Goal: Navigation & Orientation: Find specific page/section

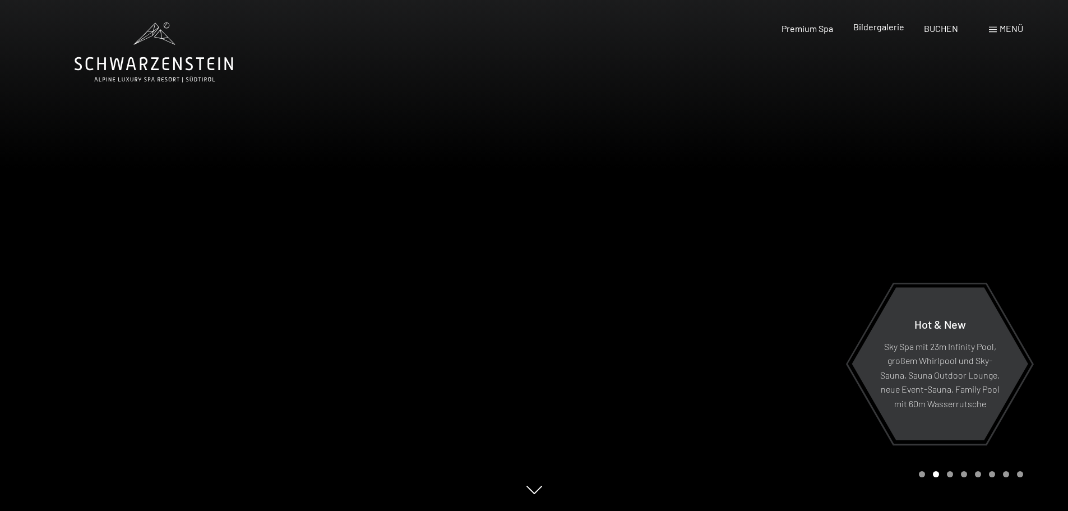
click at [882, 25] on span "Bildergalerie" at bounding box center [879, 26] width 51 height 11
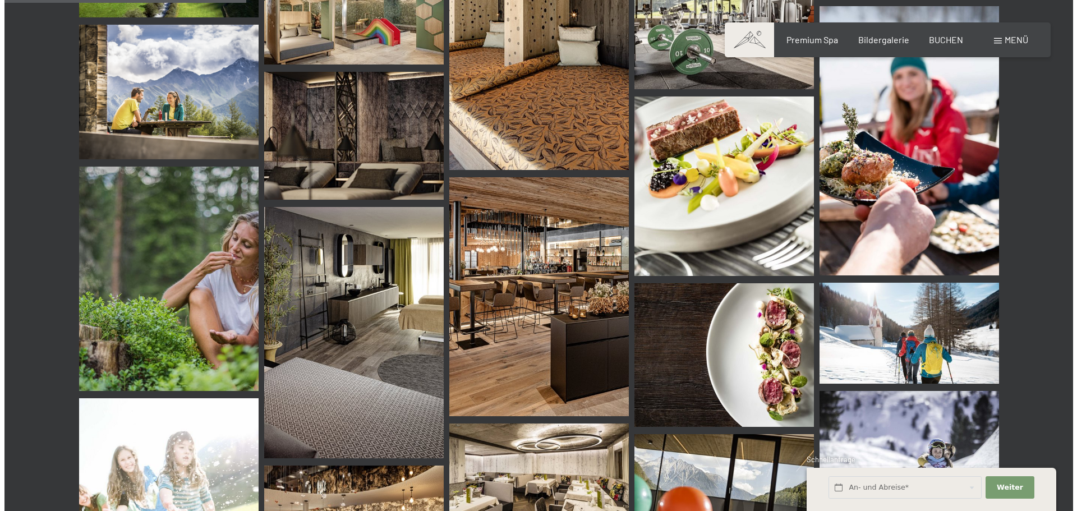
scroll to position [3253, 0]
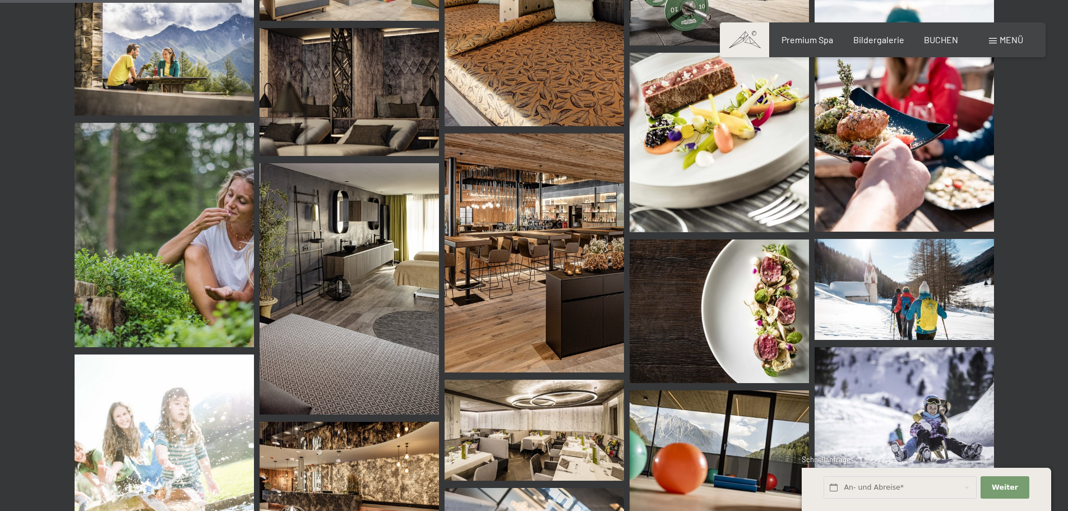
click at [1000, 39] on span "Menü" at bounding box center [1012, 39] width 24 height 11
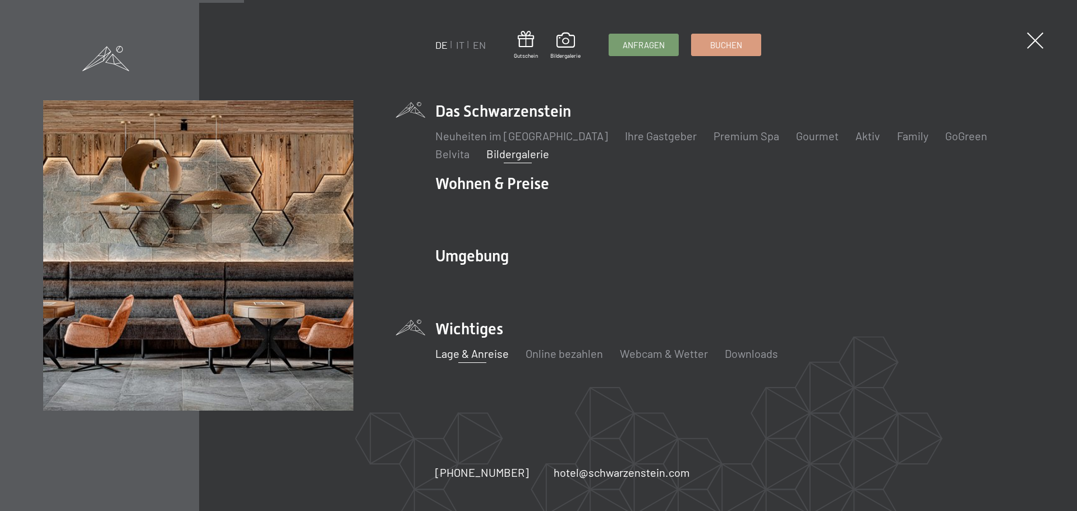
click at [479, 354] on link "Lage & Anreise" at bounding box center [471, 353] width 73 height 13
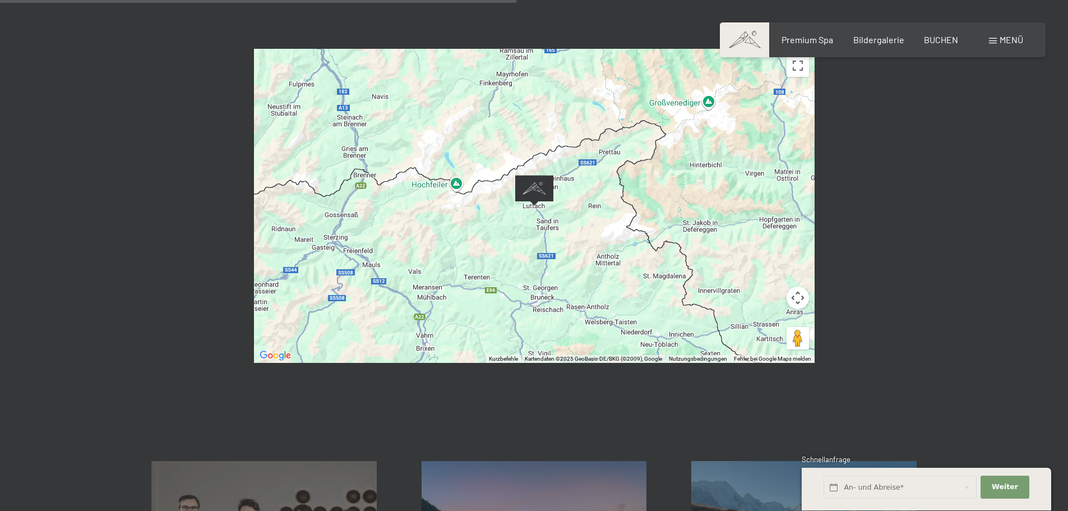
scroll to position [561, 0]
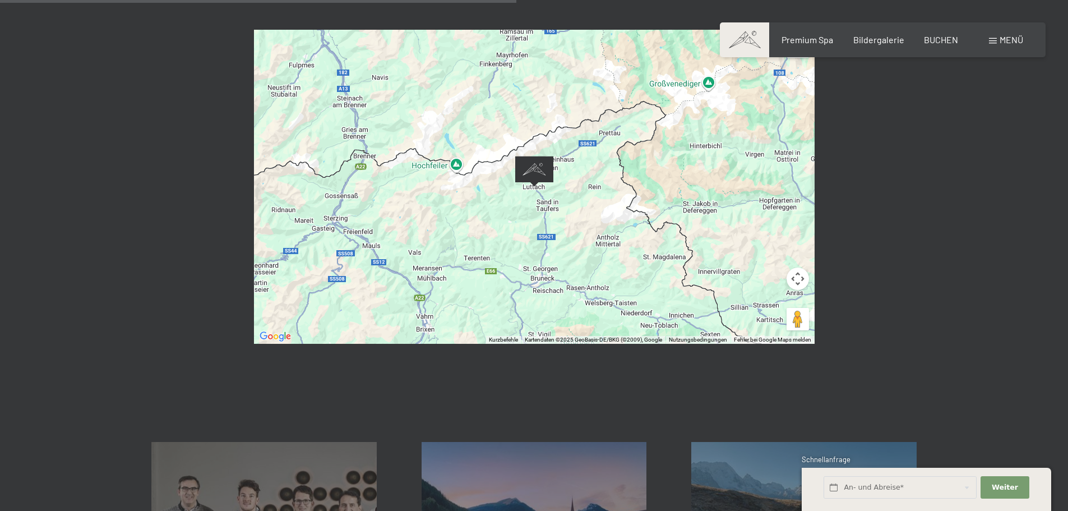
drag, startPoint x: 794, startPoint y: 11, endPoint x: 794, endPoint y: 79, distance: 67.9
click at [794, 35] on button "Vollbildansicht ein/aus" at bounding box center [798, 46] width 22 height 22
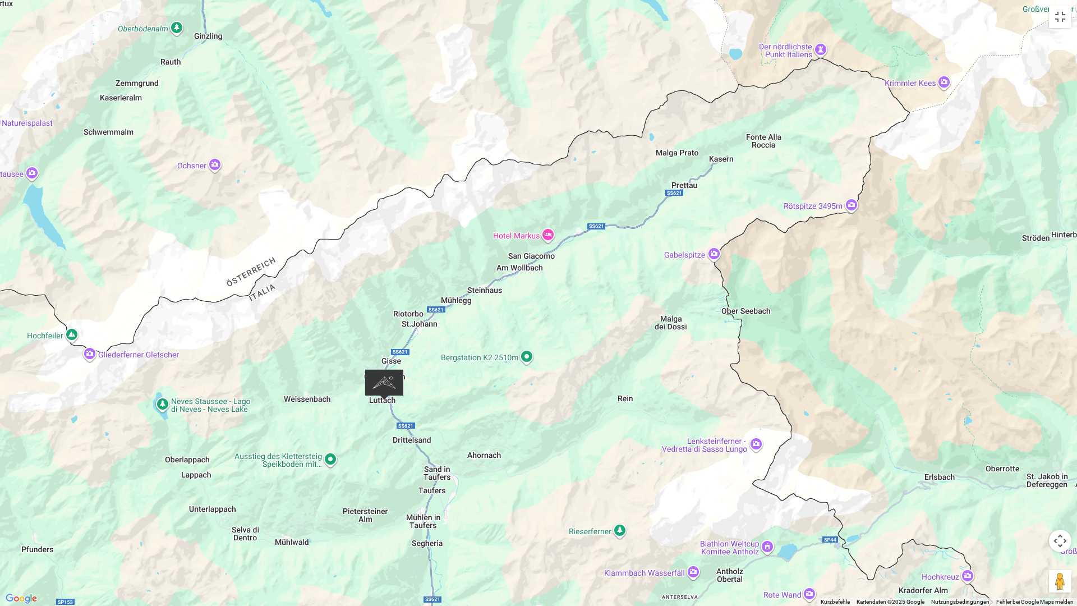
drag, startPoint x: 444, startPoint y: 326, endPoint x: 771, endPoint y: 340, distance: 327.2
click at [822, 334] on div at bounding box center [538, 303] width 1077 height 606
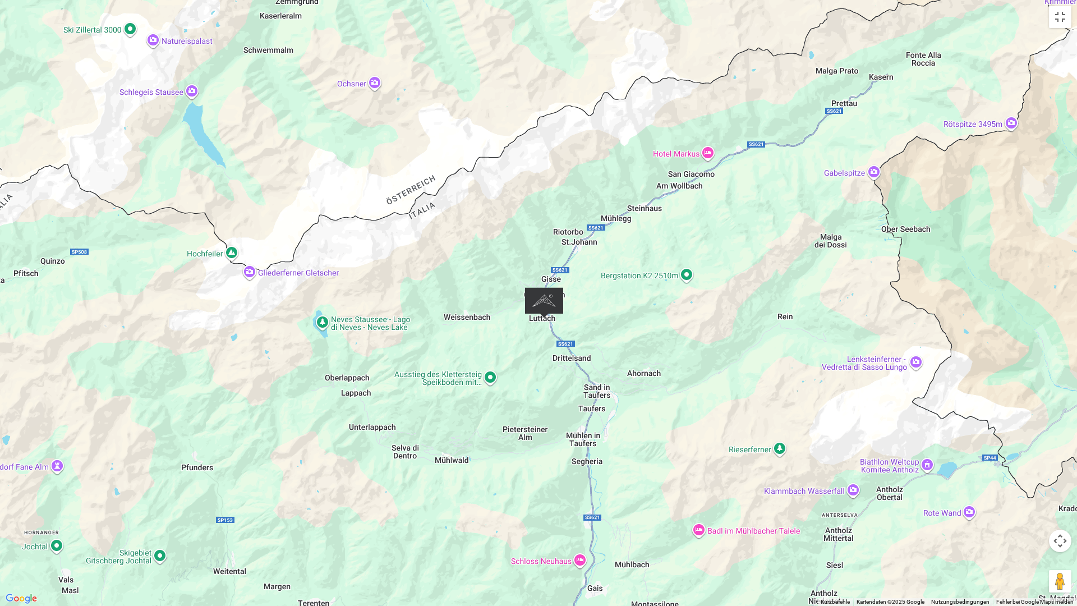
drag, startPoint x: 672, startPoint y: 284, endPoint x: 815, endPoint y: 218, distance: 157.3
click at [815, 218] on div at bounding box center [538, 303] width 1077 height 606
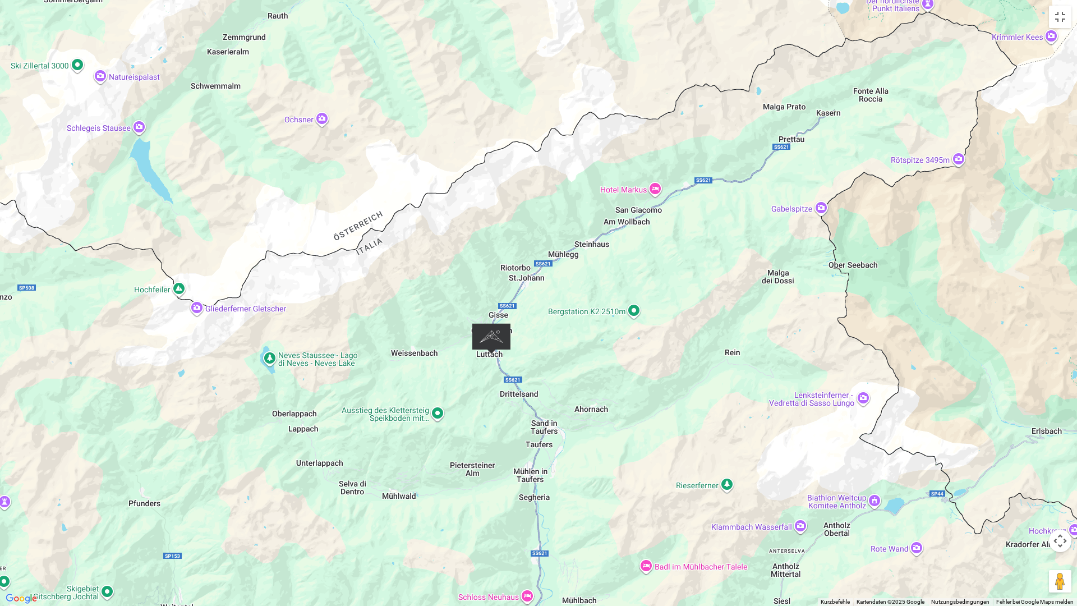
drag, startPoint x: 815, startPoint y: 218, endPoint x: 577, endPoint y: 312, distance: 255.6
click at [588, 310] on div at bounding box center [538, 303] width 1077 height 606
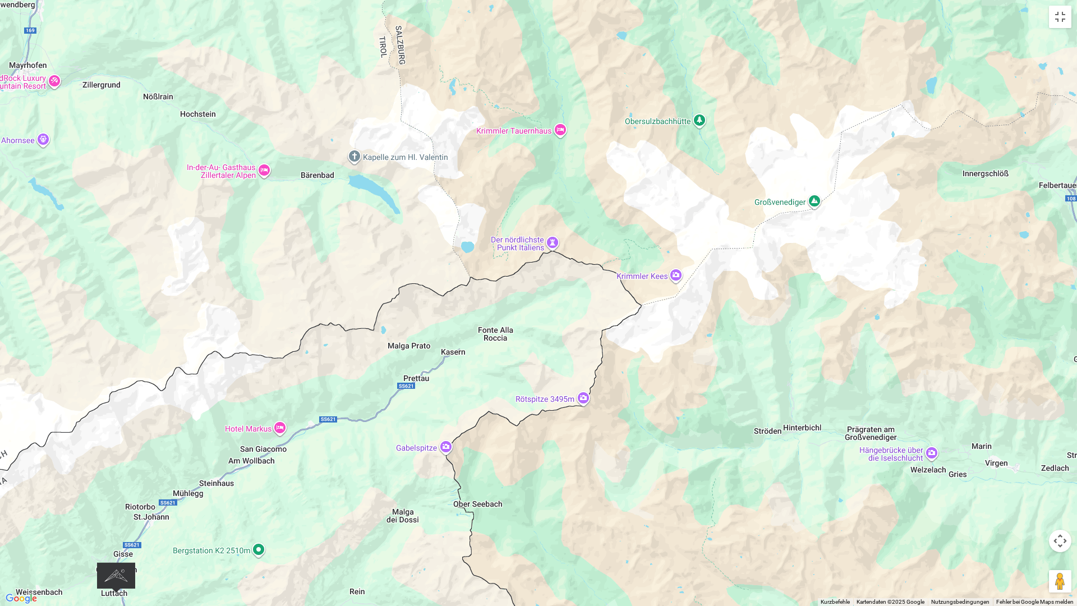
drag, startPoint x: 704, startPoint y: 279, endPoint x: 786, endPoint y: 270, distance: 82.4
click at [813, 284] on div at bounding box center [538, 303] width 1077 height 606
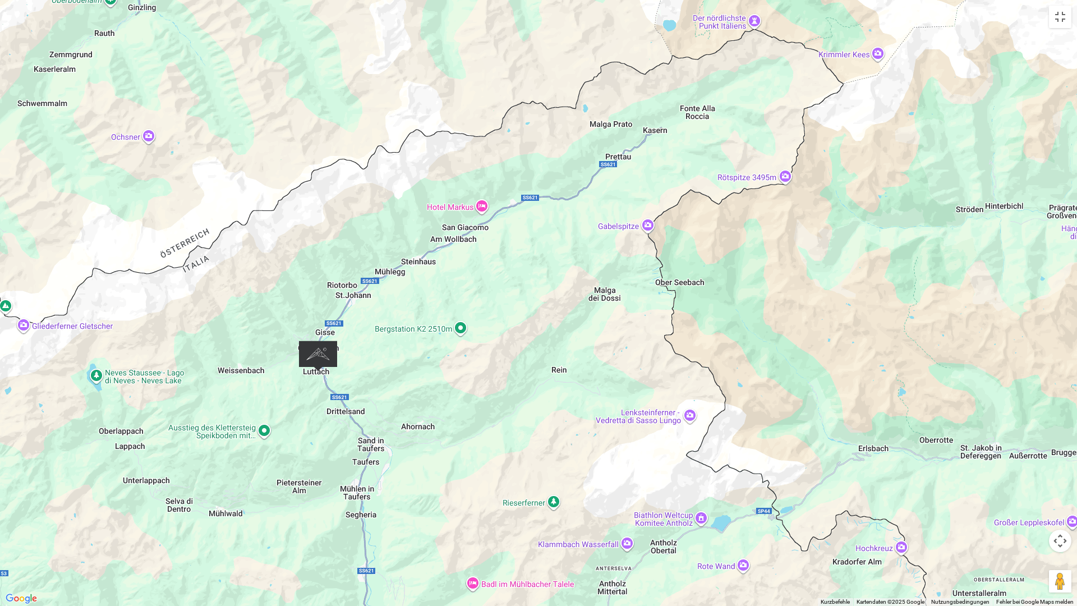
drag, startPoint x: 609, startPoint y: 379, endPoint x: 628, endPoint y: 299, distance: 81.8
click at [628, 299] on div at bounding box center [538, 303] width 1077 height 606
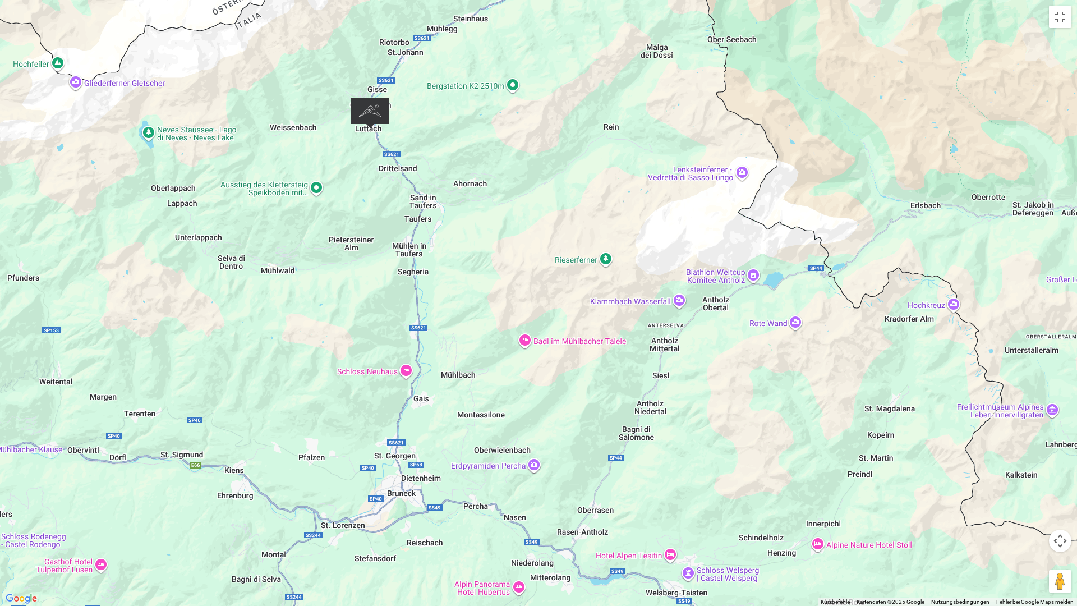
drag, startPoint x: 623, startPoint y: 252, endPoint x: 634, endPoint y: 209, distance: 43.9
click at [634, 209] on div at bounding box center [538, 303] width 1077 height 606
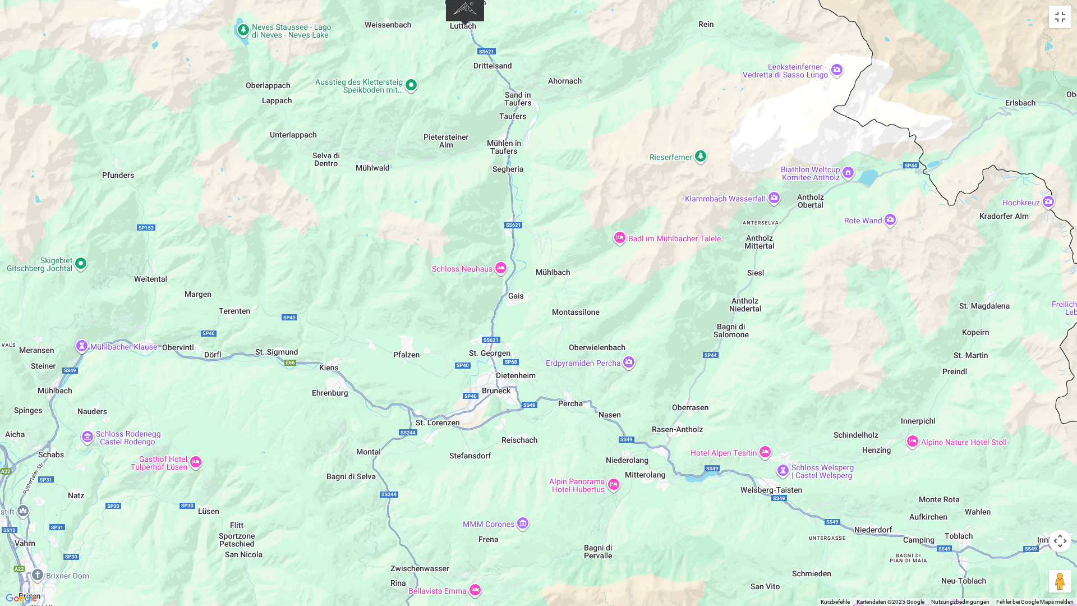
drag, startPoint x: 591, startPoint y: 210, endPoint x: 679, endPoint y: 271, distance: 107.5
click at [677, 271] on div at bounding box center [538, 303] width 1077 height 606
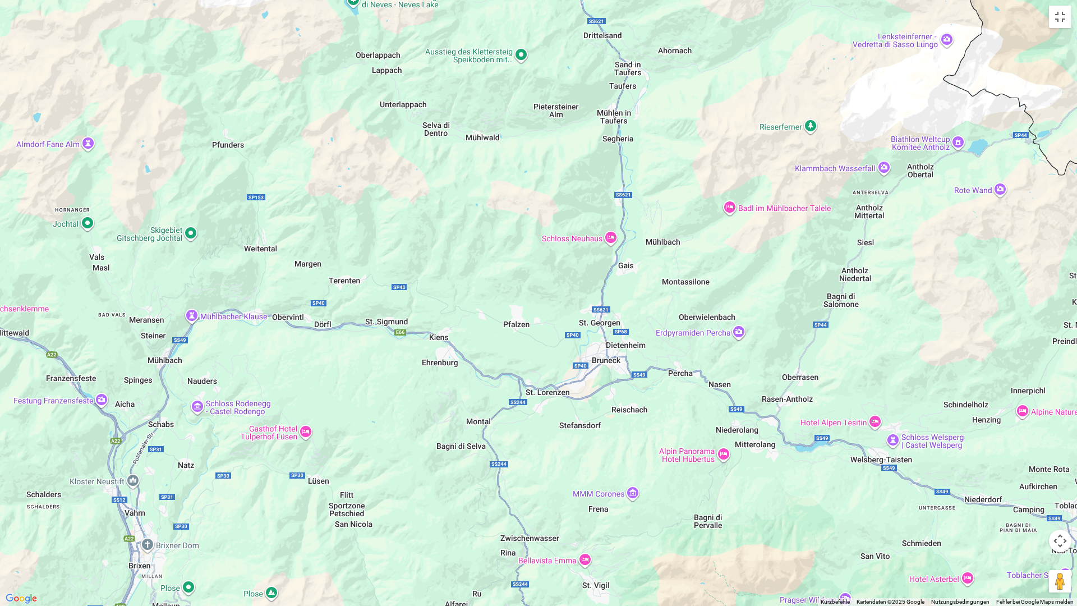
drag, startPoint x: 455, startPoint y: 244, endPoint x: 569, endPoint y: 243, distance: 113.3
click at [554, 246] on div at bounding box center [538, 303] width 1077 height 606
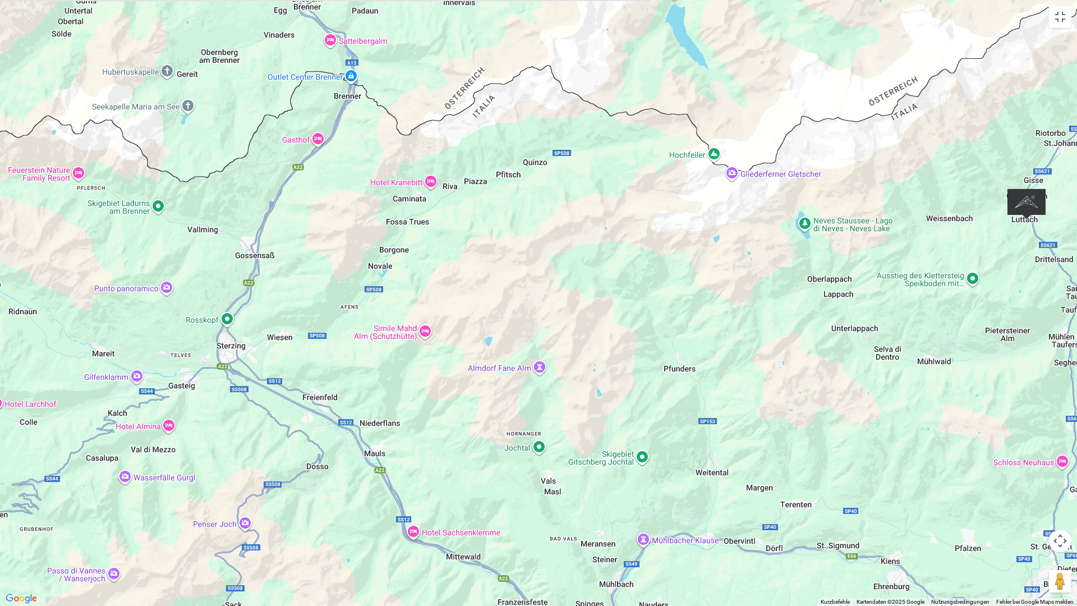
drag, startPoint x: 455, startPoint y: 192, endPoint x: 455, endPoint y: 471, distance: 278.2
click at [459, 475] on div at bounding box center [538, 303] width 1077 height 606
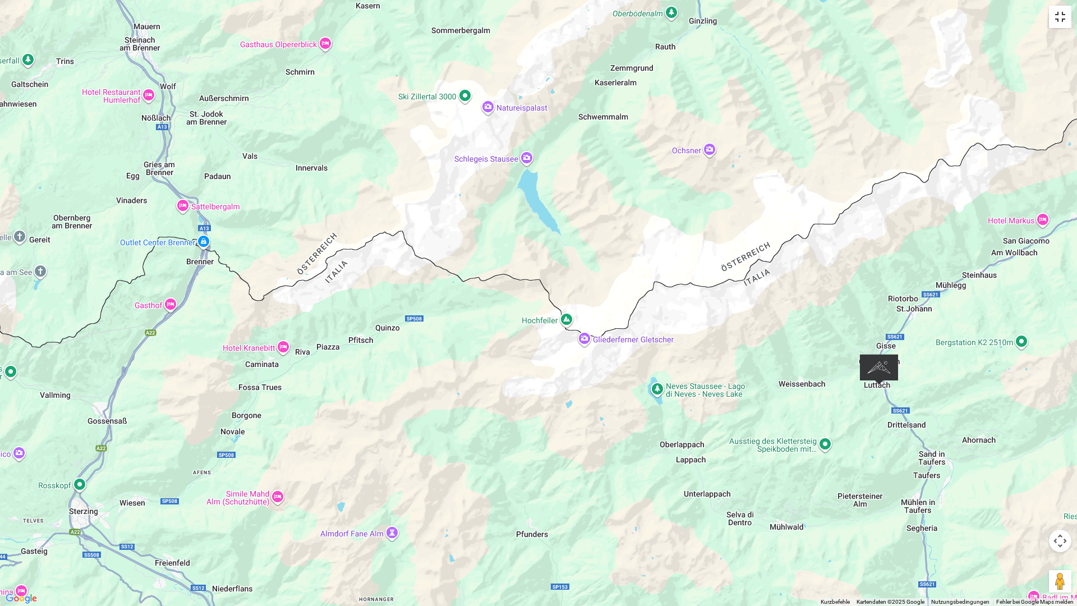
click at [1057, 17] on button "Vollbildansicht ein/aus" at bounding box center [1060, 17] width 22 height 22
